Goal: Task Accomplishment & Management: Manage account settings

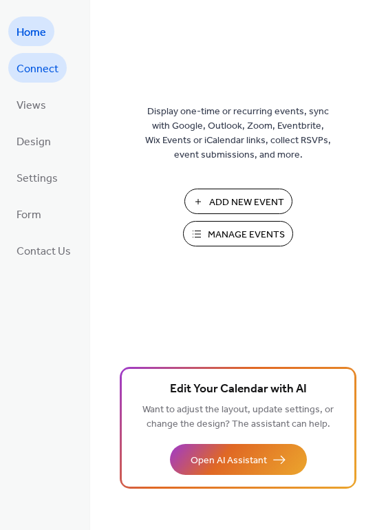
click at [51, 70] on span "Connect" at bounding box center [38, 69] width 42 height 21
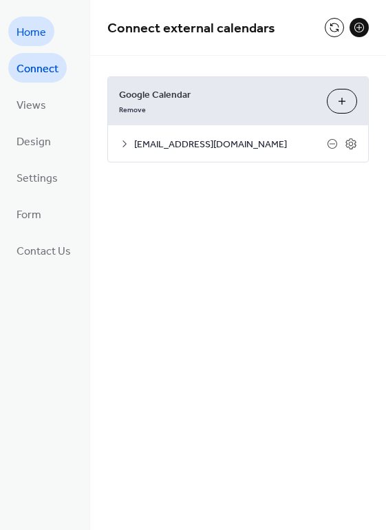
click at [30, 28] on span "Home" at bounding box center [32, 32] width 30 height 21
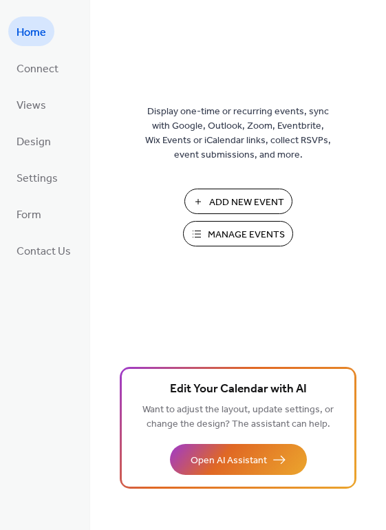
click at [229, 235] on span "Manage Events" at bounding box center [246, 235] width 77 height 14
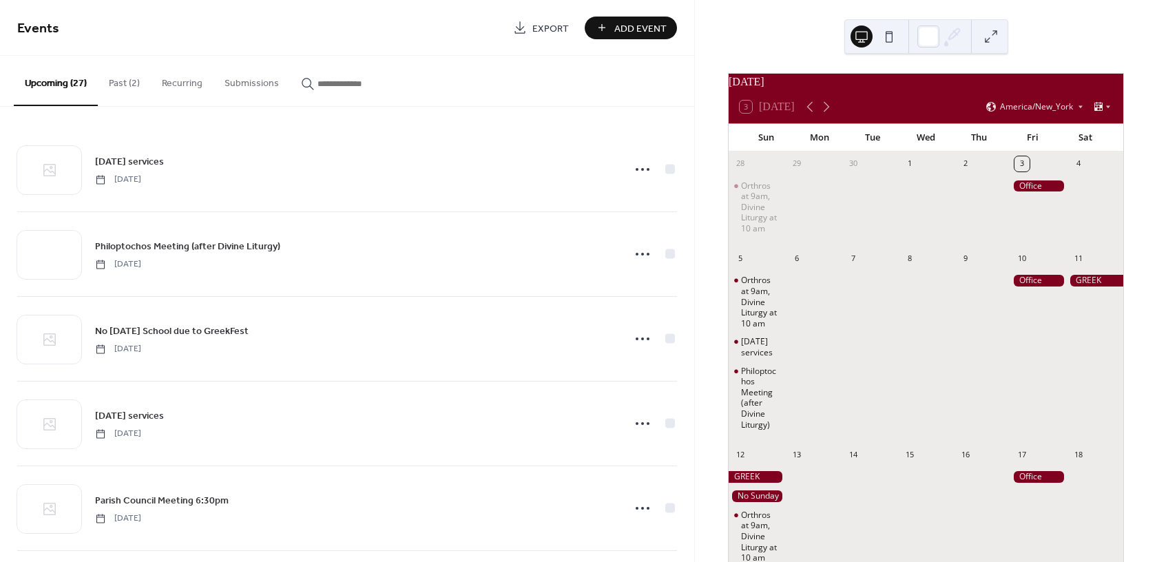
click at [183, 81] on button "Recurring" at bounding box center [182, 80] width 63 height 49
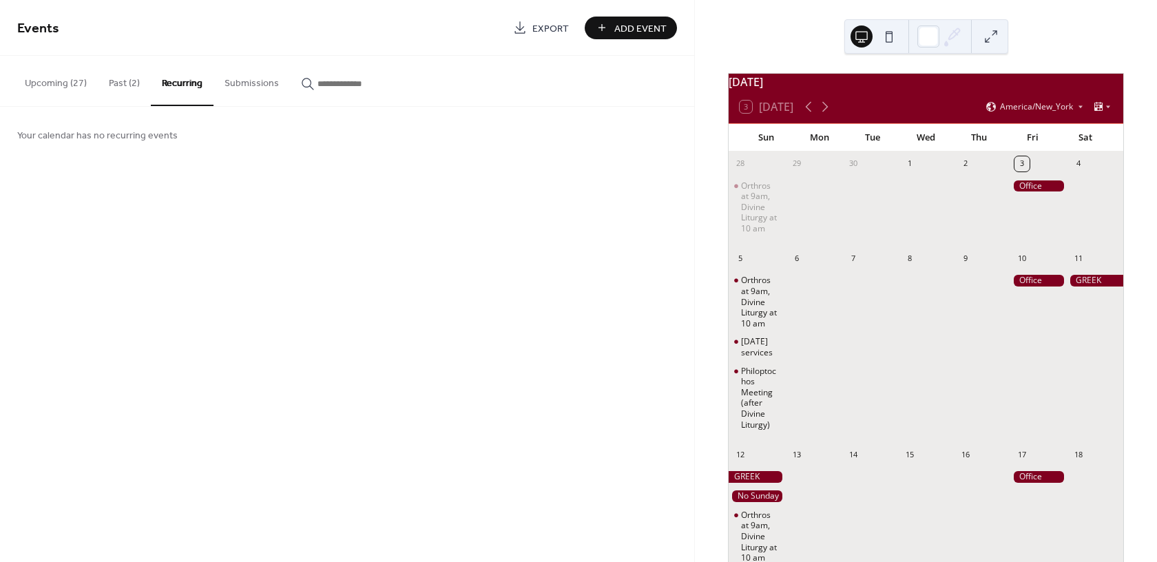
click at [242, 83] on button "Submissions" at bounding box center [252, 80] width 76 height 49
click at [81, 84] on button "Upcoming (27)" at bounding box center [56, 80] width 84 height 49
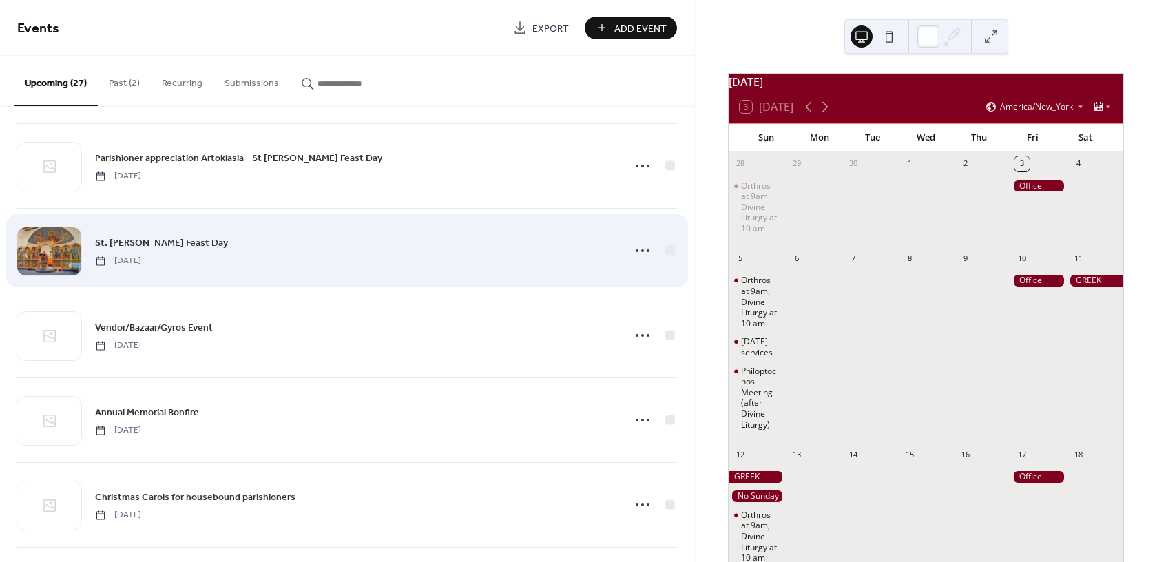
scroll to position [1864, 0]
